Goal: Book appointment/travel/reservation: Book appointment/travel/reservation

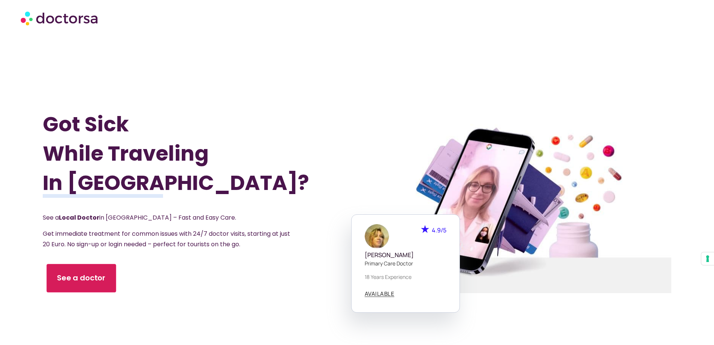
click at [78, 283] on span "See a doctor" at bounding box center [81, 278] width 49 height 11
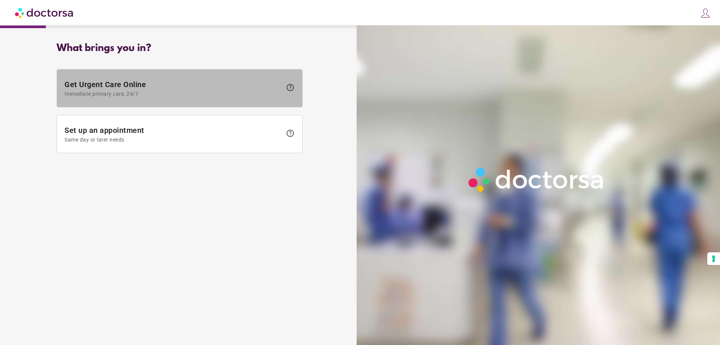
click at [174, 91] on span "Immediate primary care, 24/7" at bounding box center [172, 94] width 217 height 6
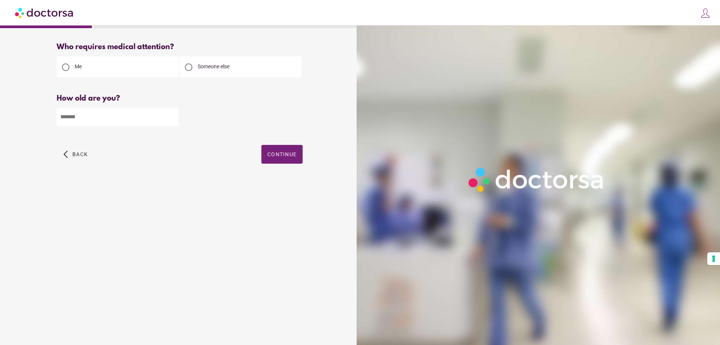
click at [111, 115] on input "number" at bounding box center [118, 117] width 122 height 18
type input "**"
click at [270, 156] on span "Continue" at bounding box center [281, 154] width 29 height 6
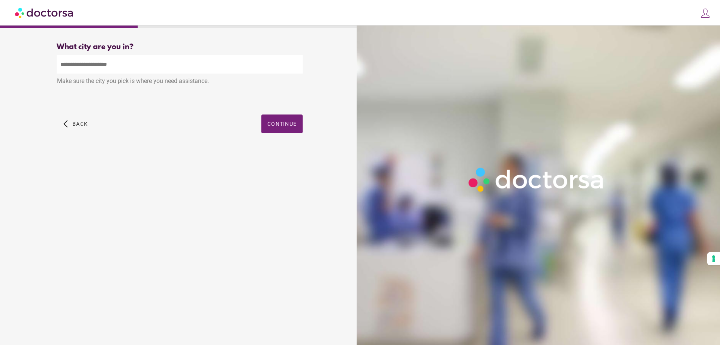
click at [122, 66] on input "text" at bounding box center [180, 64] width 246 height 18
click at [109, 62] on input "text" at bounding box center [180, 64] width 246 height 18
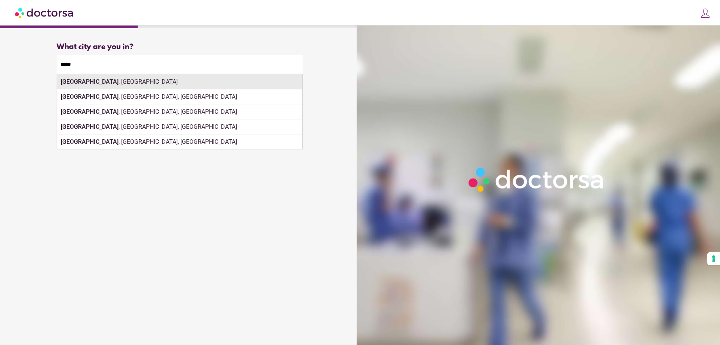
click at [87, 85] on div "Paris , France" at bounding box center [179, 81] width 245 height 15
type input "**********"
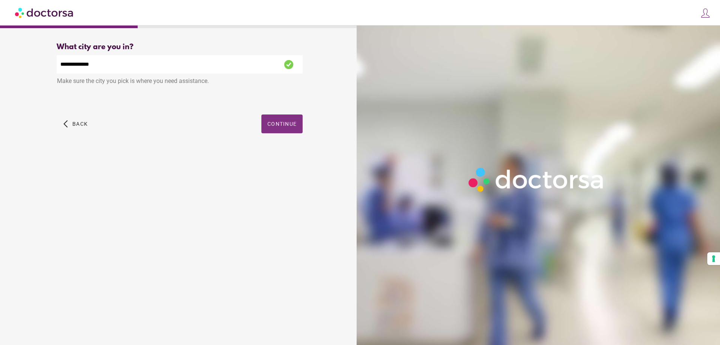
click at [279, 129] on span "button" at bounding box center [281, 123] width 41 height 19
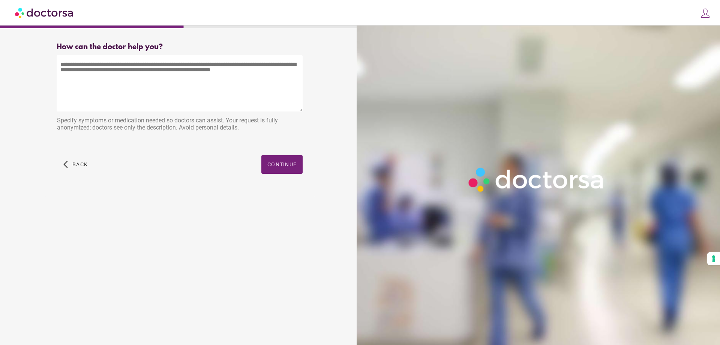
click at [160, 87] on textarea at bounding box center [180, 83] width 246 height 56
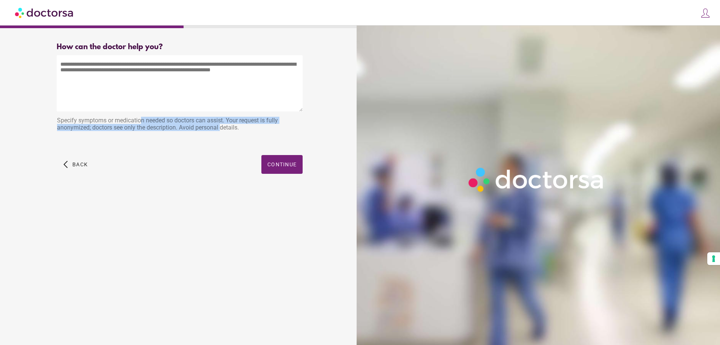
drag, startPoint x: 144, startPoint y: 130, endPoint x: 58, endPoint y: 115, distance: 87.1
click at [58, 115] on div "Specify symptoms or medication needed so doctors can assist. Your request is fu…" at bounding box center [180, 125] width 246 height 24
copy div "Specify symptoms or medication needed so doctors can assist. Your request is fu…"
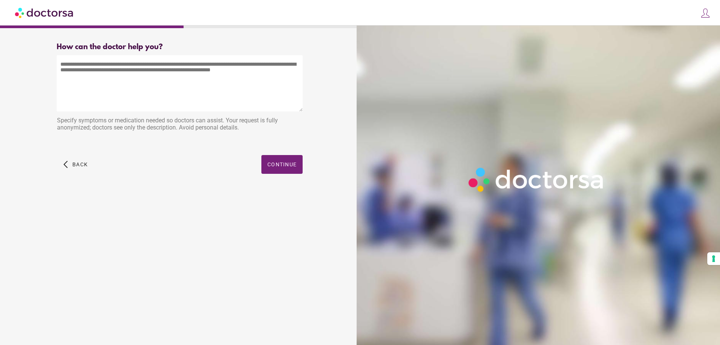
click at [85, 92] on textarea at bounding box center [180, 83] width 246 height 56
paste textarea "**********"
type textarea "**********"
click at [268, 172] on span "button" at bounding box center [281, 164] width 41 height 19
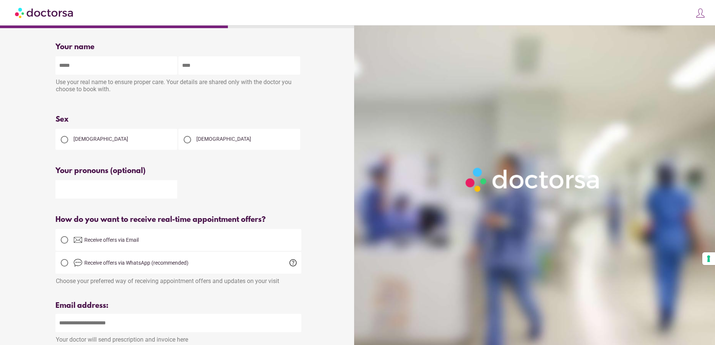
drag, startPoint x: 154, startPoint y: 69, endPoint x: 159, endPoint y: 76, distance: 8.7
click at [154, 69] on input "text" at bounding box center [116, 65] width 122 height 18
click at [54, 18] on img at bounding box center [44, 12] width 59 height 17
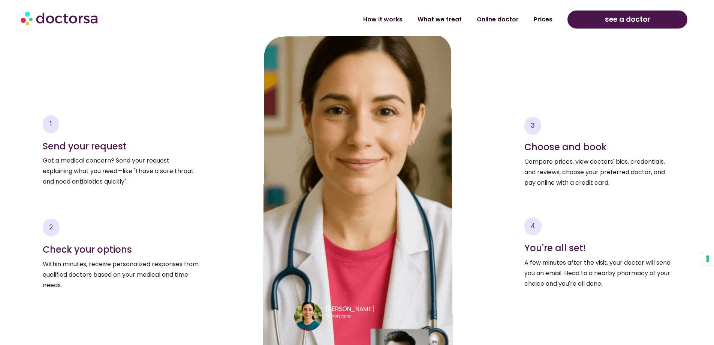
scroll to position [1387, 0]
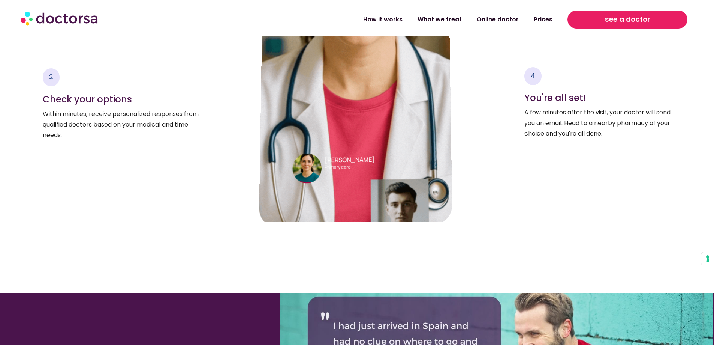
click at [626, 25] on span "see a doctor" at bounding box center [627, 19] width 45 height 12
